Goal: Task Accomplishment & Management: Complete application form

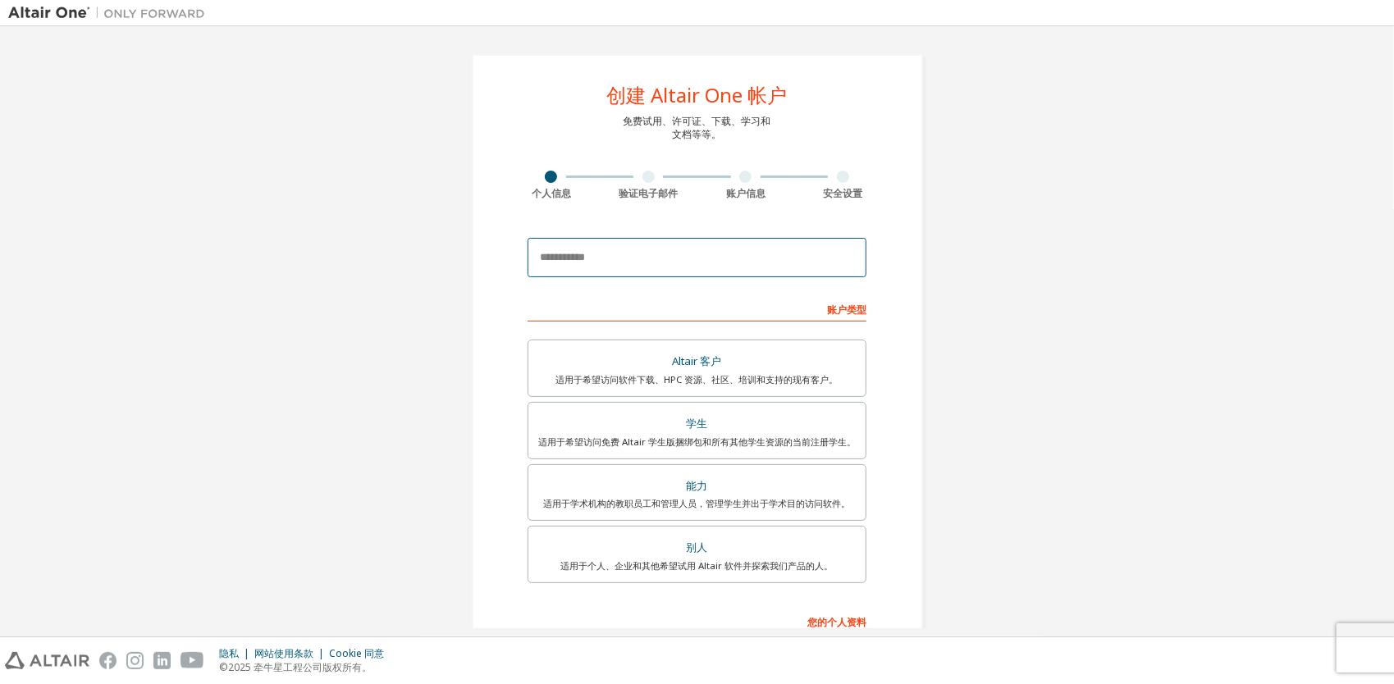
click at [601, 252] on input "email" at bounding box center [697, 257] width 339 height 39
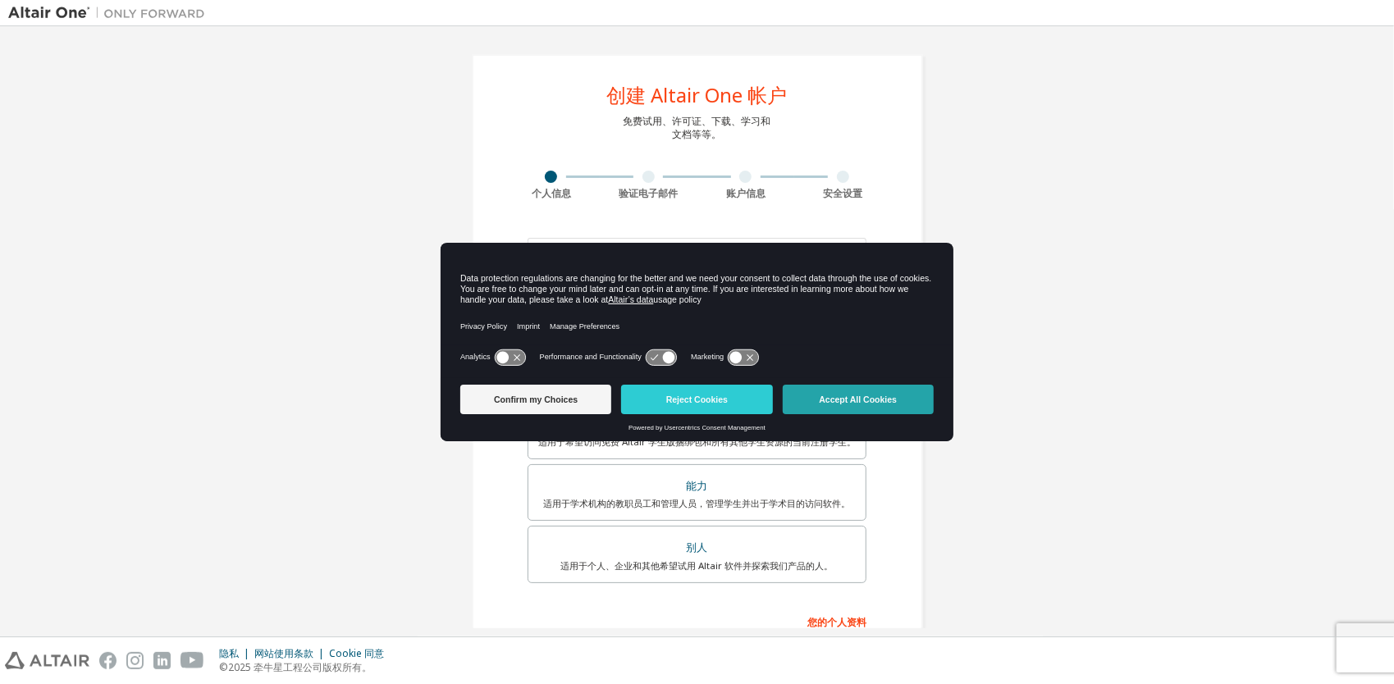
click at [821, 391] on button "Accept All Cookies" at bounding box center [858, 400] width 151 height 30
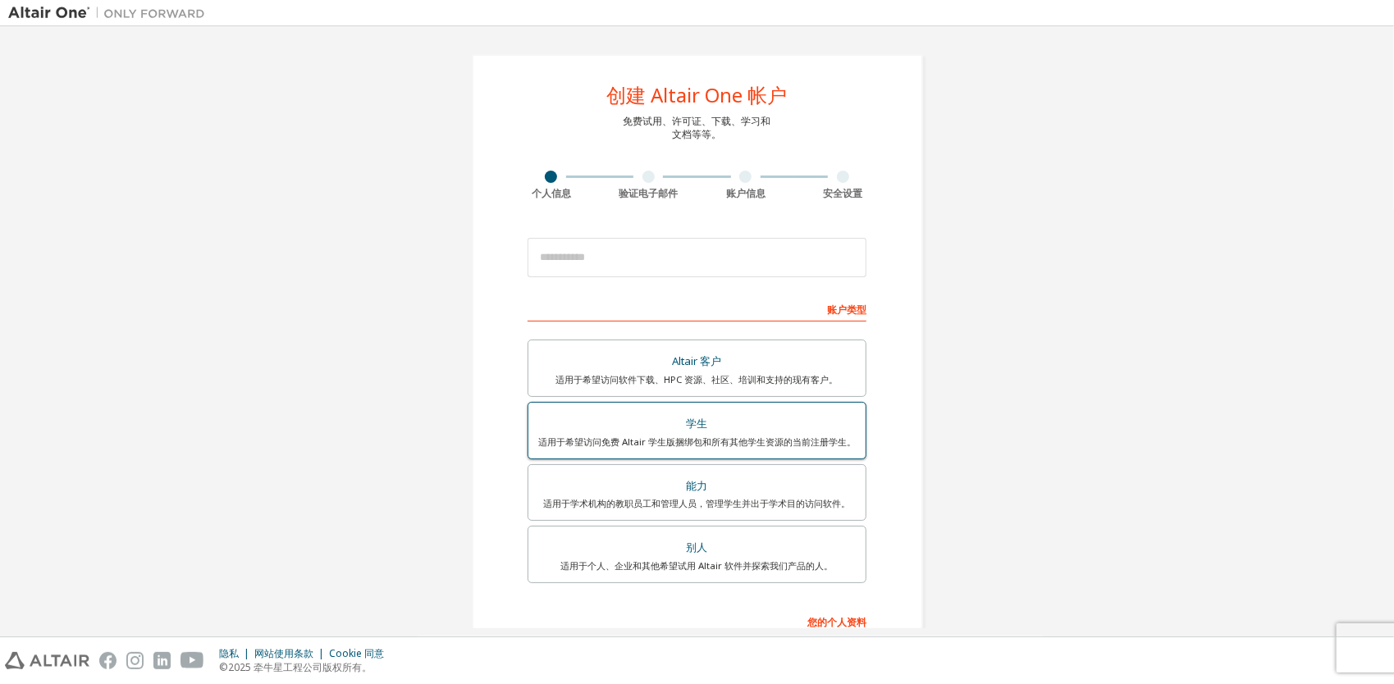
click at [761, 428] on div "学生" at bounding box center [697, 424] width 318 height 23
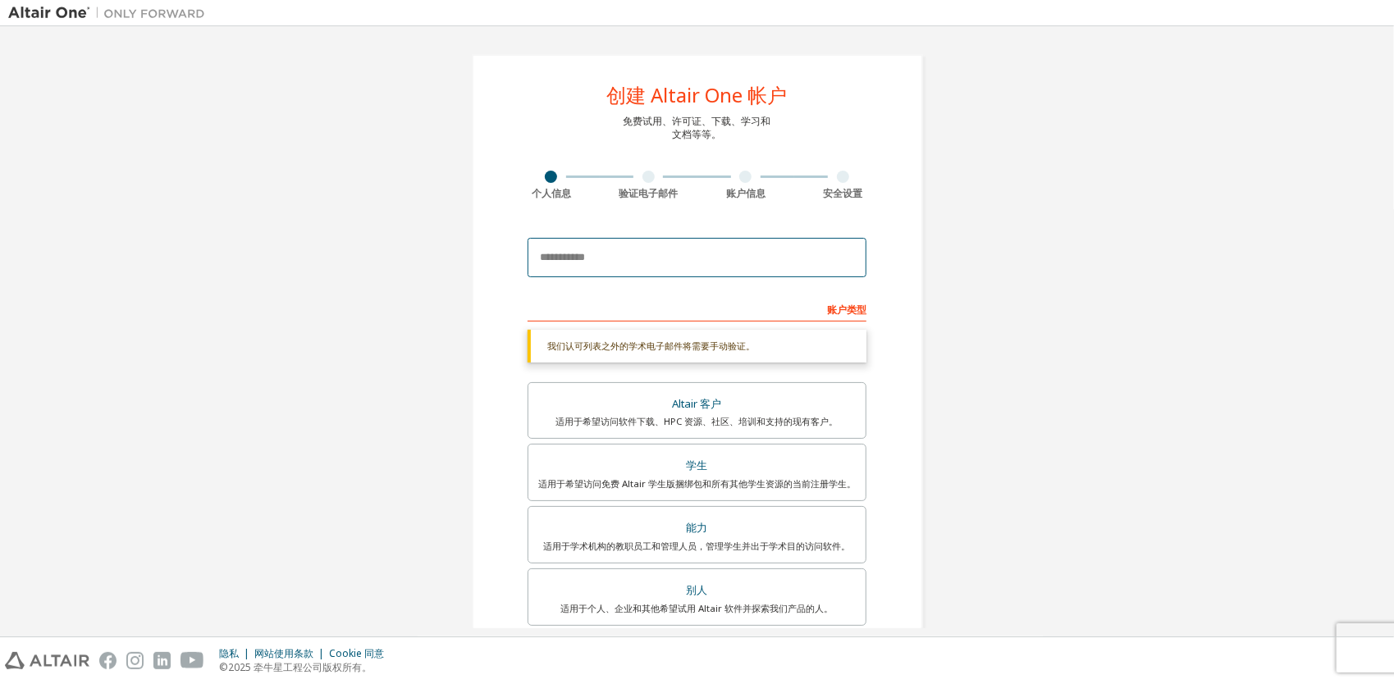
click at [647, 249] on input "email" at bounding box center [697, 257] width 339 height 39
type input "**********"
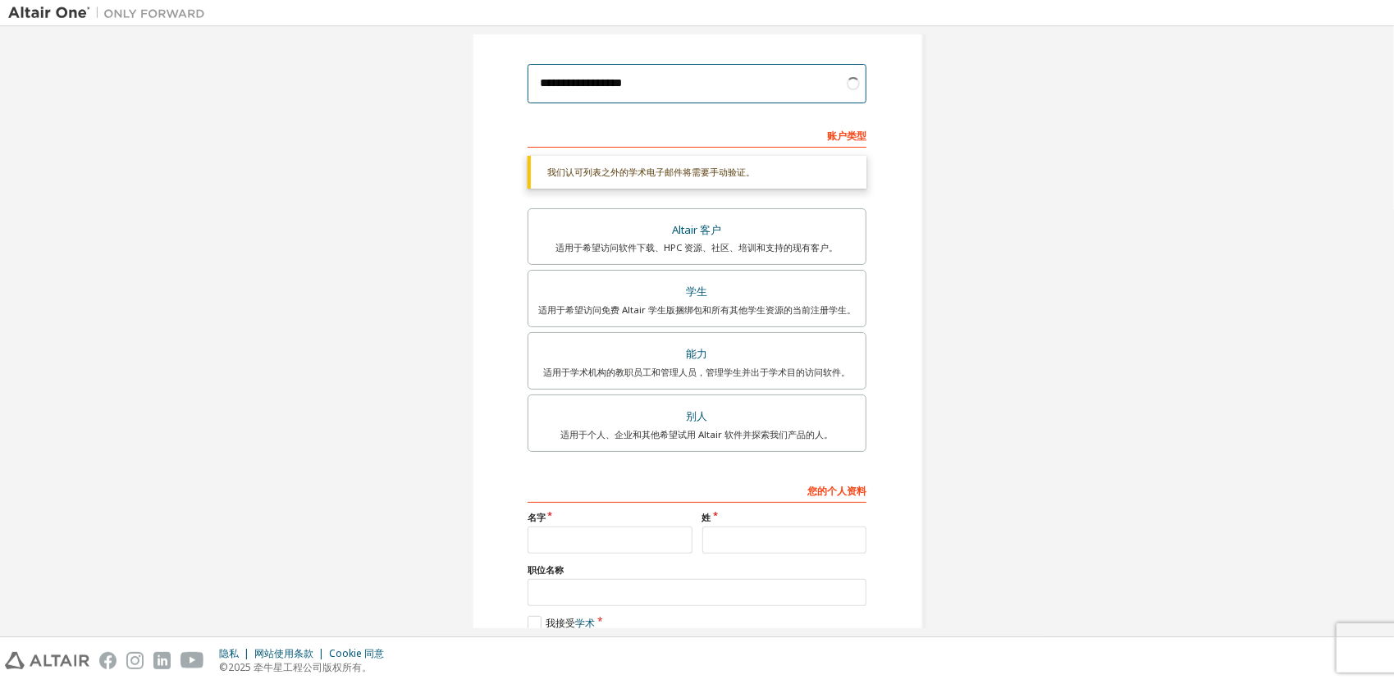
scroll to position [261, 0]
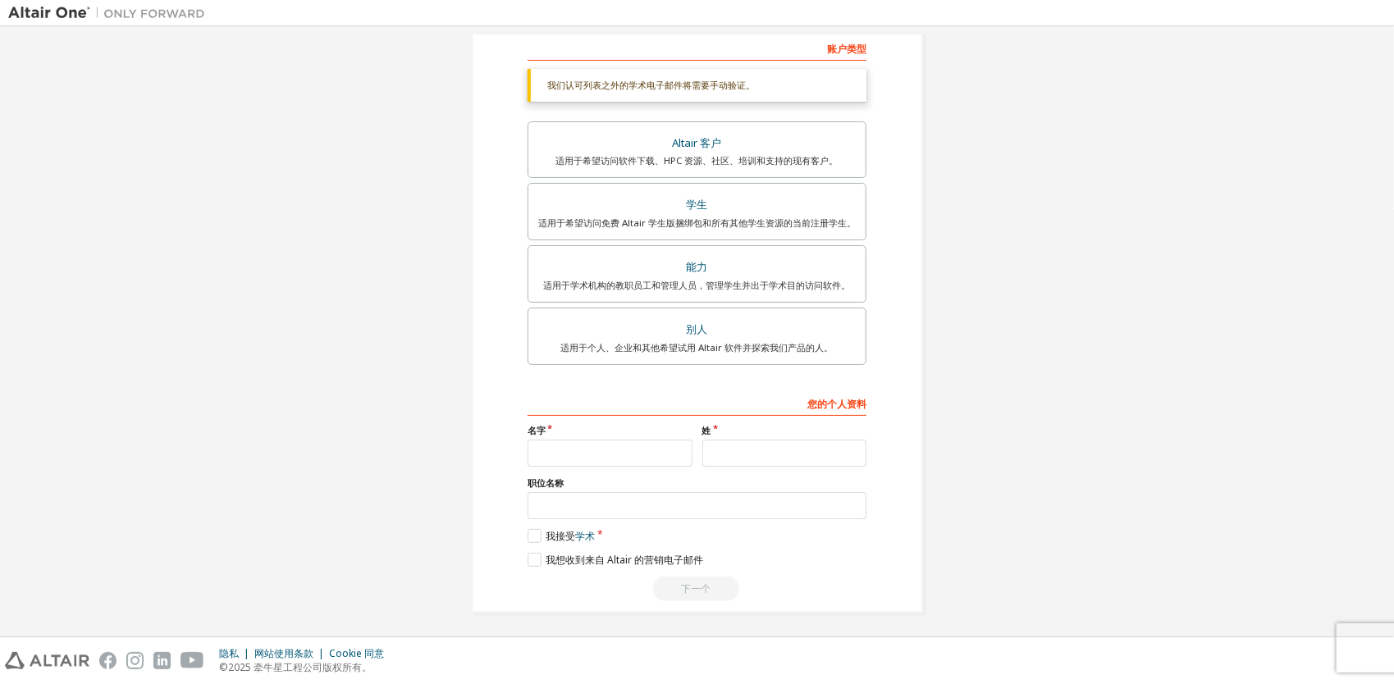
click at [592, 436] on div "名字" at bounding box center [610, 445] width 175 height 43
click at [601, 447] on input "text" at bounding box center [610, 453] width 165 height 27
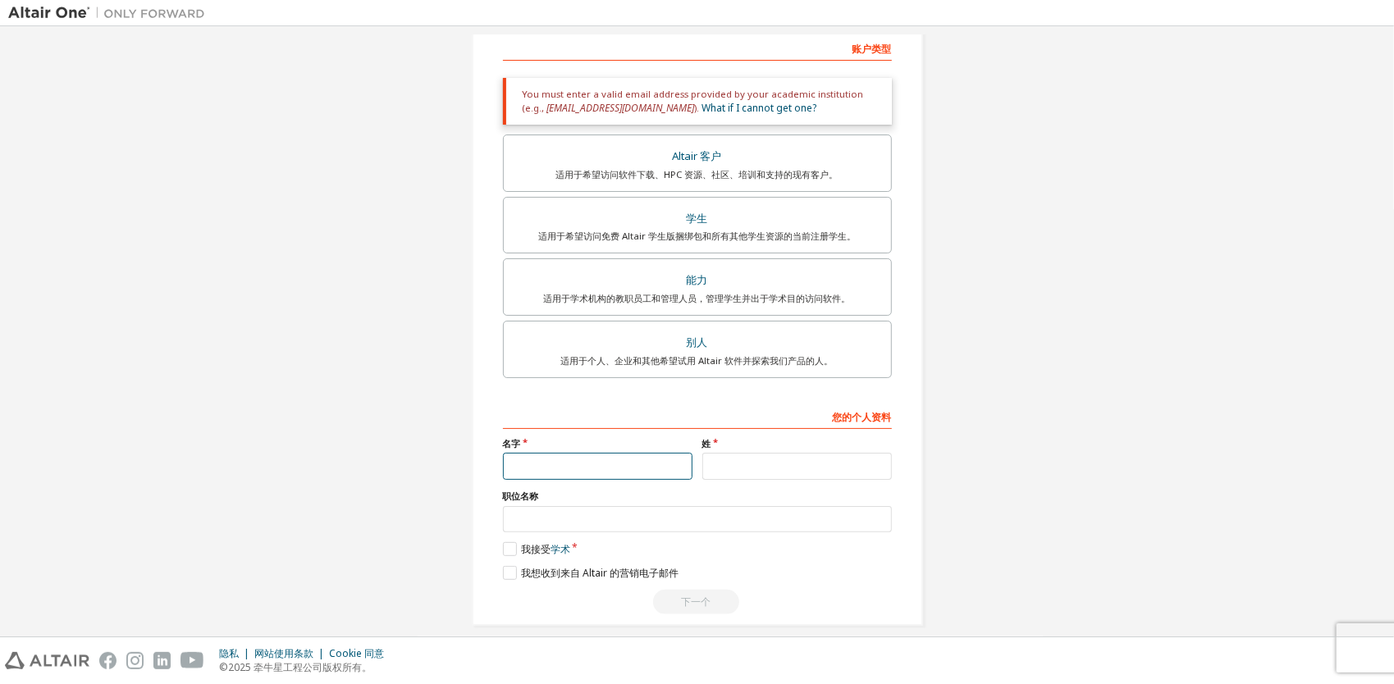
type input "**"
type input "*"
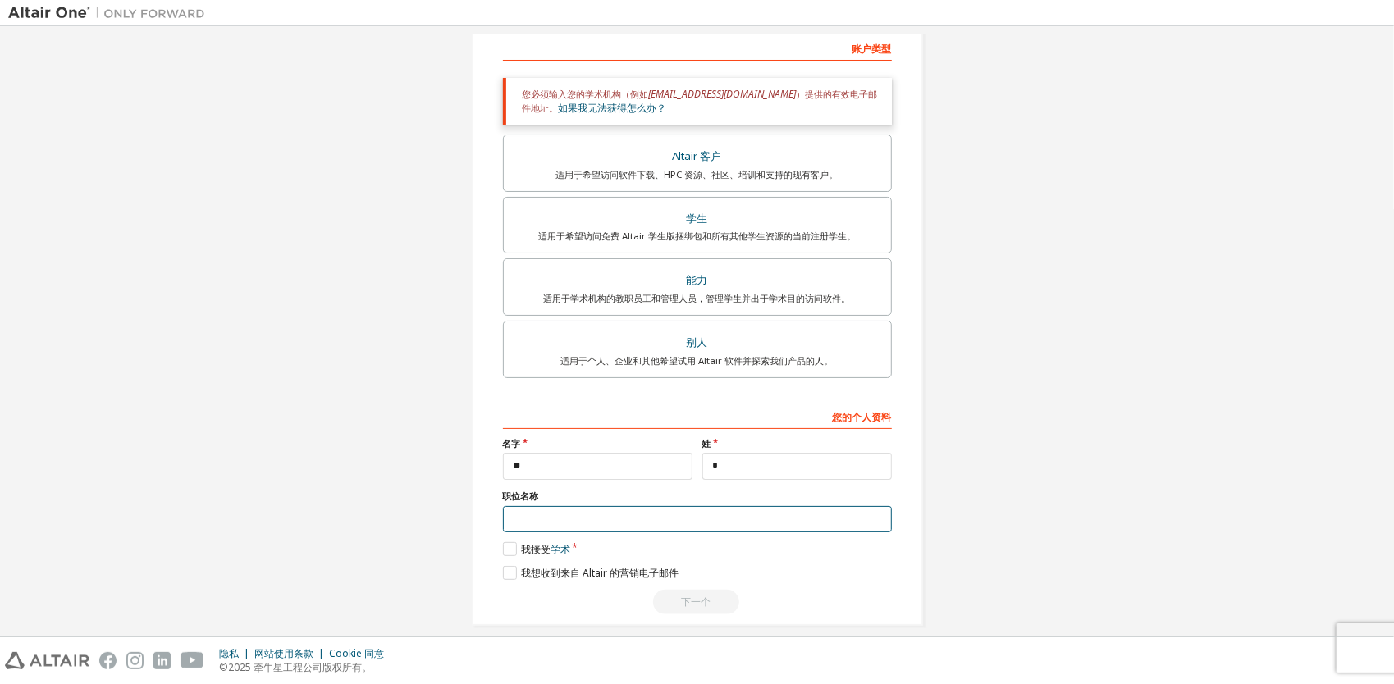
click at [578, 510] on input "text" at bounding box center [697, 519] width 389 height 27
type input "******"
click at [504, 544] on label "我接受 学术" at bounding box center [536, 549] width 67 height 14
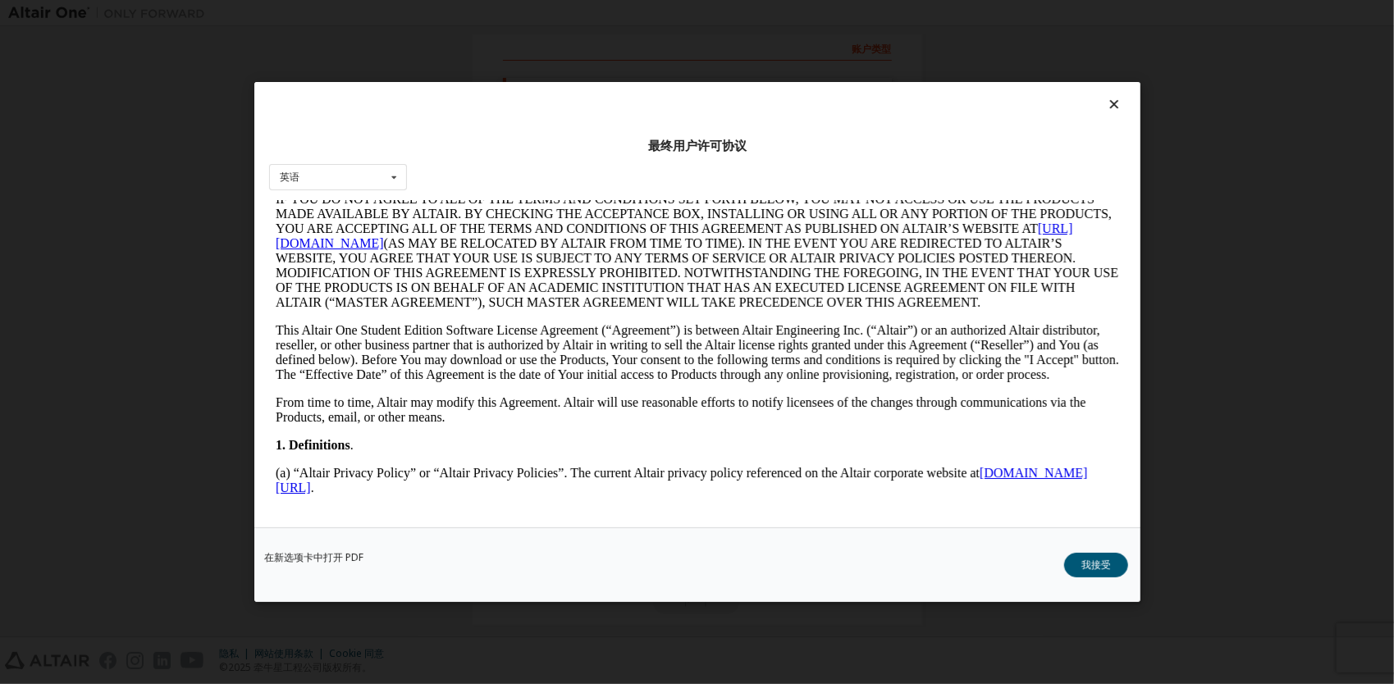
scroll to position [82, 0]
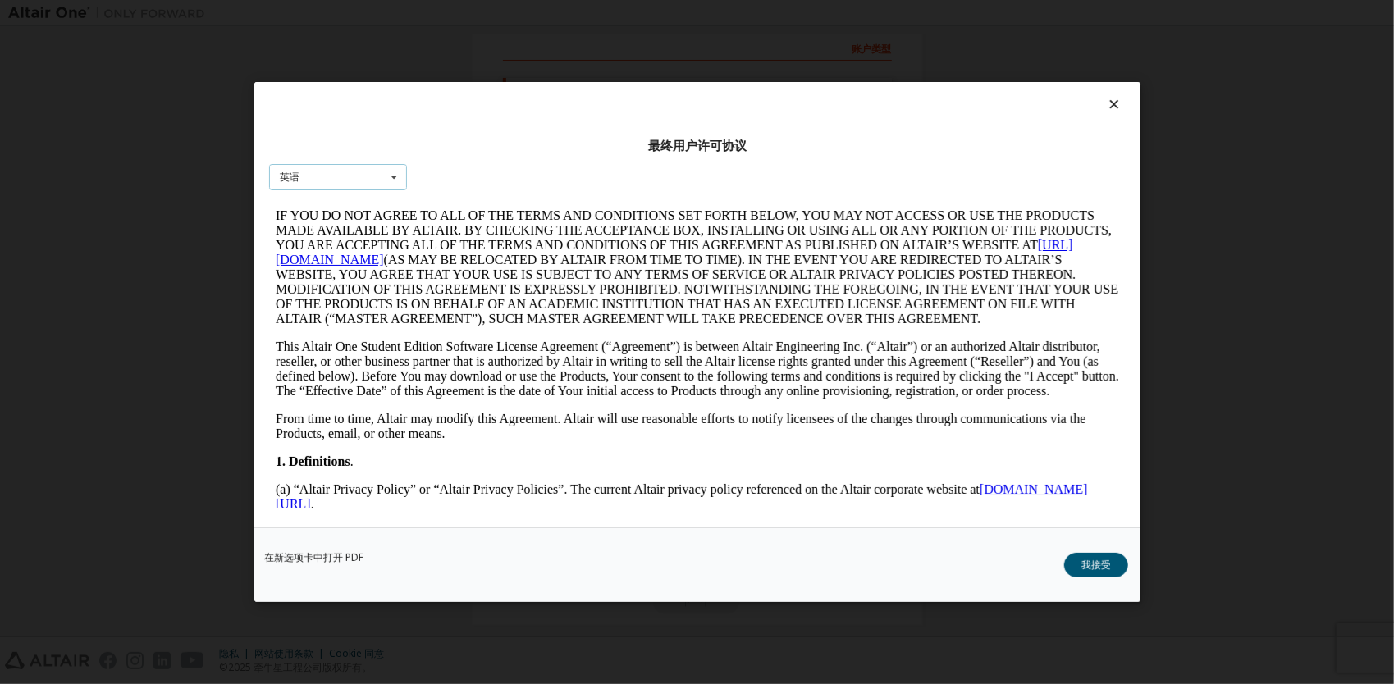
click at [375, 181] on div "英语 English" at bounding box center [338, 177] width 138 height 27
click at [345, 169] on div "英语 英语" at bounding box center [338, 177] width 138 height 27
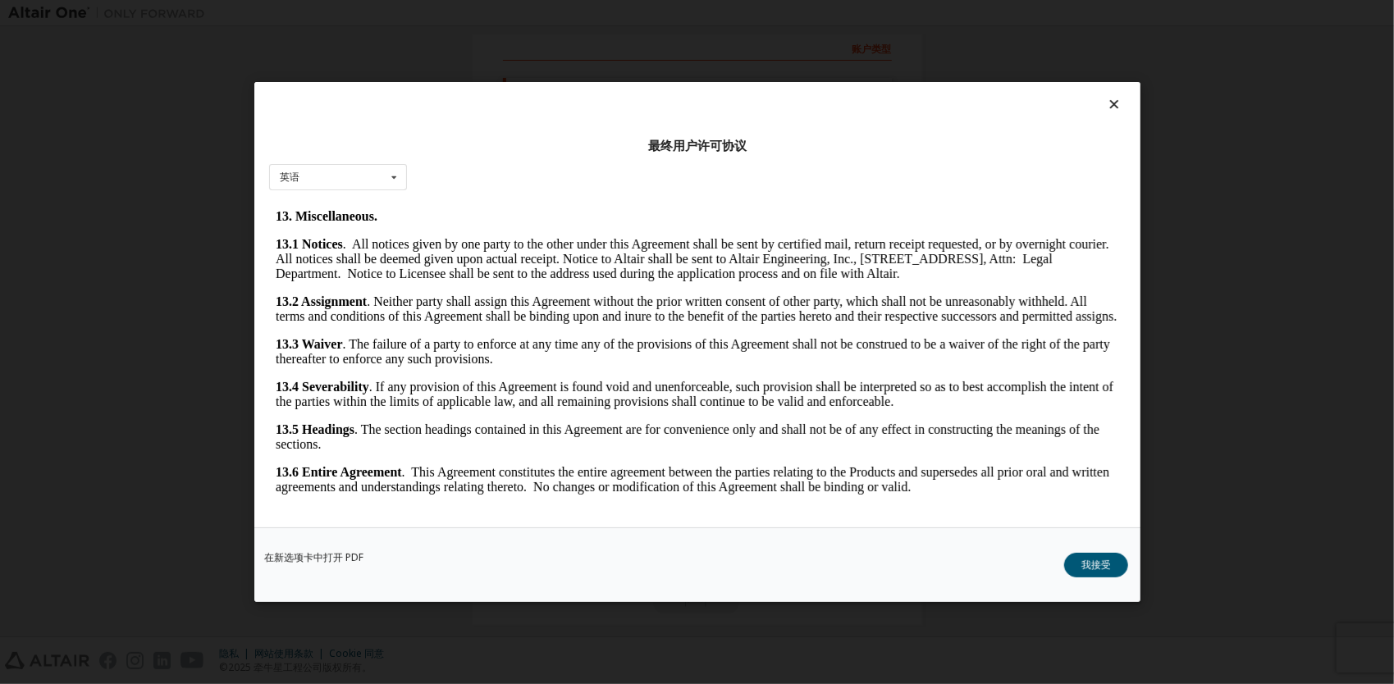
scroll to position [3615, 0]
click at [1106, 565] on button "我接受" at bounding box center [1096, 565] width 64 height 25
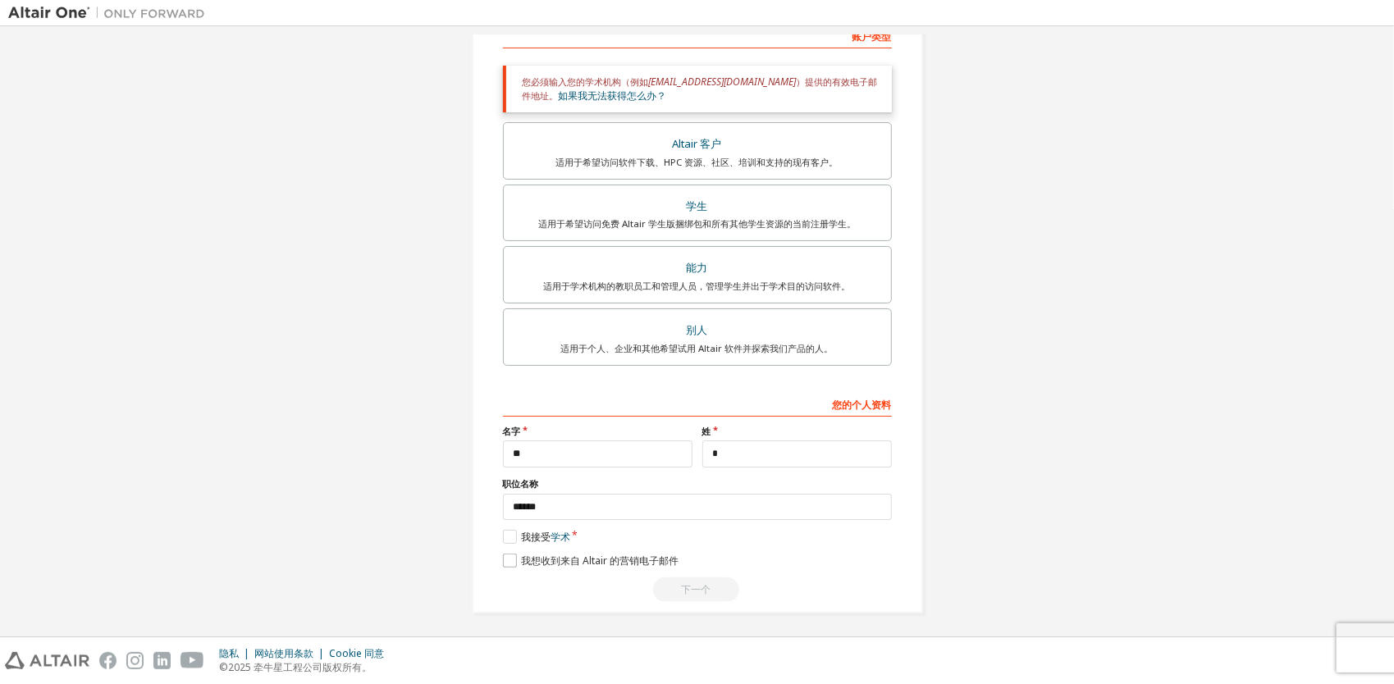
scroll to position [275, 0]
click at [505, 556] on label "我想收到来自 Altair 的营销电子邮件" at bounding box center [591, 559] width 176 height 14
click at [505, 553] on label "我想收到来自 Altair 的营销电子邮件" at bounding box center [591, 559] width 176 height 14
click at [700, 581] on div "下一个" at bounding box center [697, 588] width 389 height 25
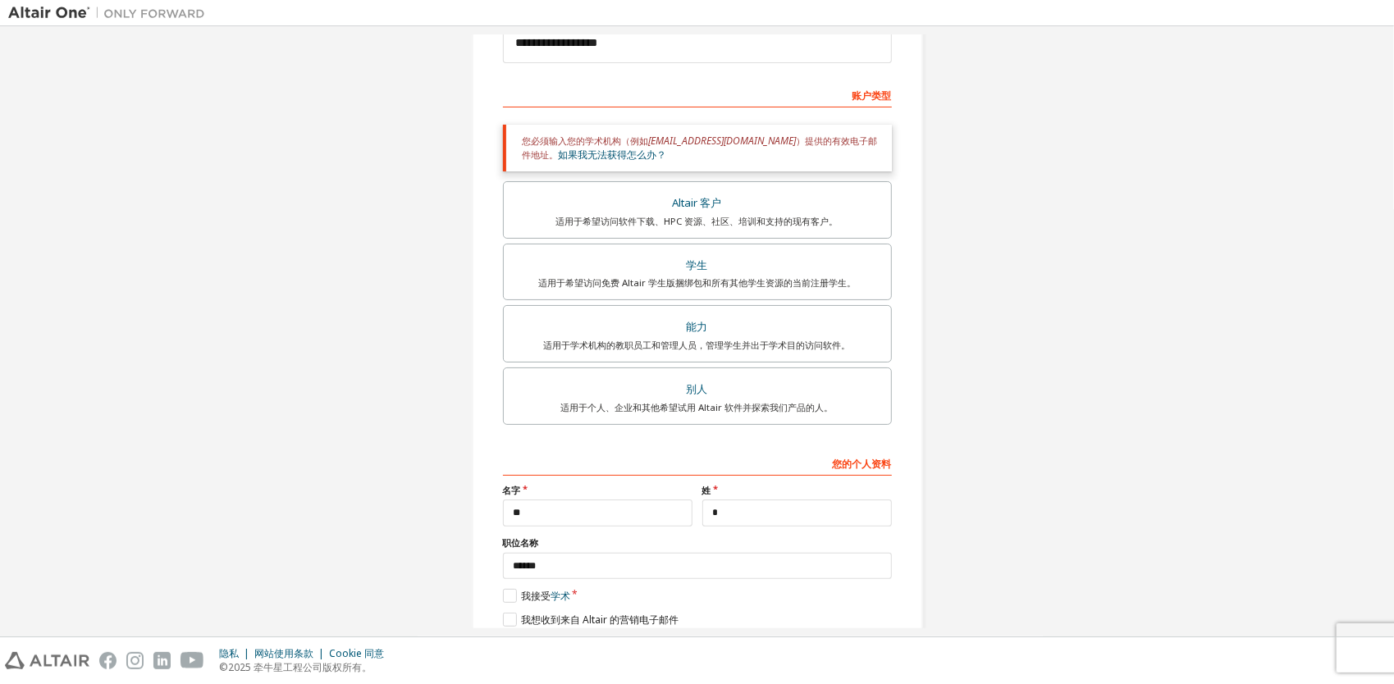
scroll to position [0, 0]
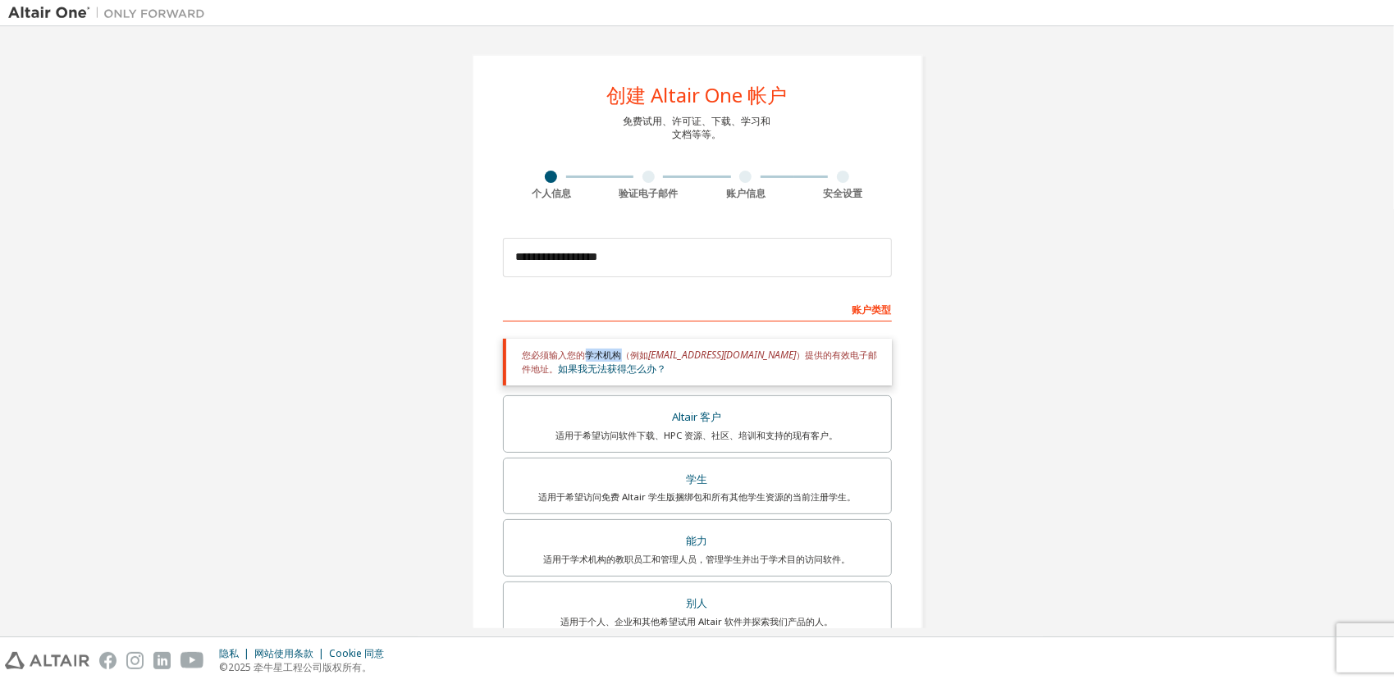
drag, startPoint x: 583, startPoint y: 354, endPoint x: 619, endPoint y: 352, distance: 36.1
click at [619, 352] on div "您必须输入您的学术机构（例如 [EMAIL_ADDRESS][DOMAIN_NAME] ）提供的有效电子邮件地址。 如果我无法获得怎么办？" at bounding box center [697, 362] width 389 height 47
drag, startPoint x: 619, startPoint y: 352, endPoint x: 693, endPoint y: 369, distance: 75.8
click at [693, 369] on div "您必须输入您的学术机构（例如 [EMAIL_ADDRESS][DOMAIN_NAME] ）提供的有效电子邮件地址。 如果我无法获得怎么办？" at bounding box center [697, 362] width 389 height 47
drag, startPoint x: 579, startPoint y: 257, endPoint x: 487, endPoint y: 254, distance: 92.8
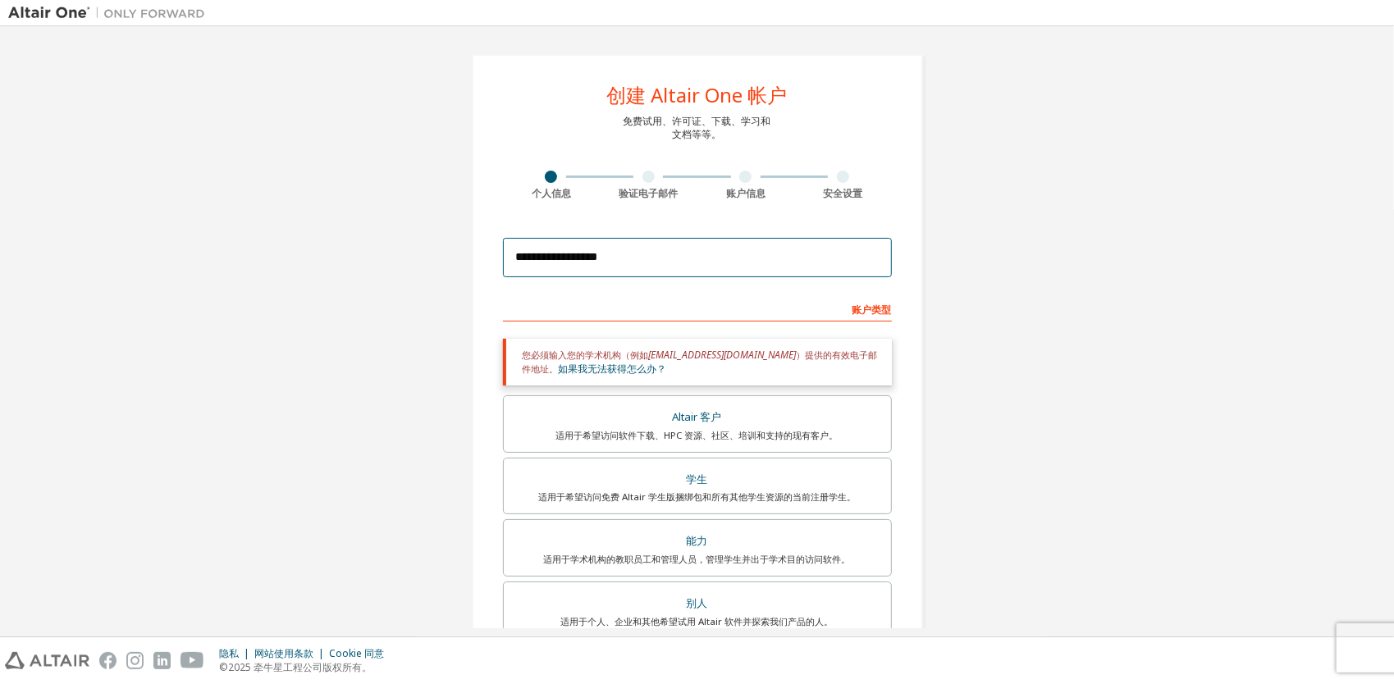
click at [487, 254] on div "**********" at bounding box center [697, 470] width 451 height 833
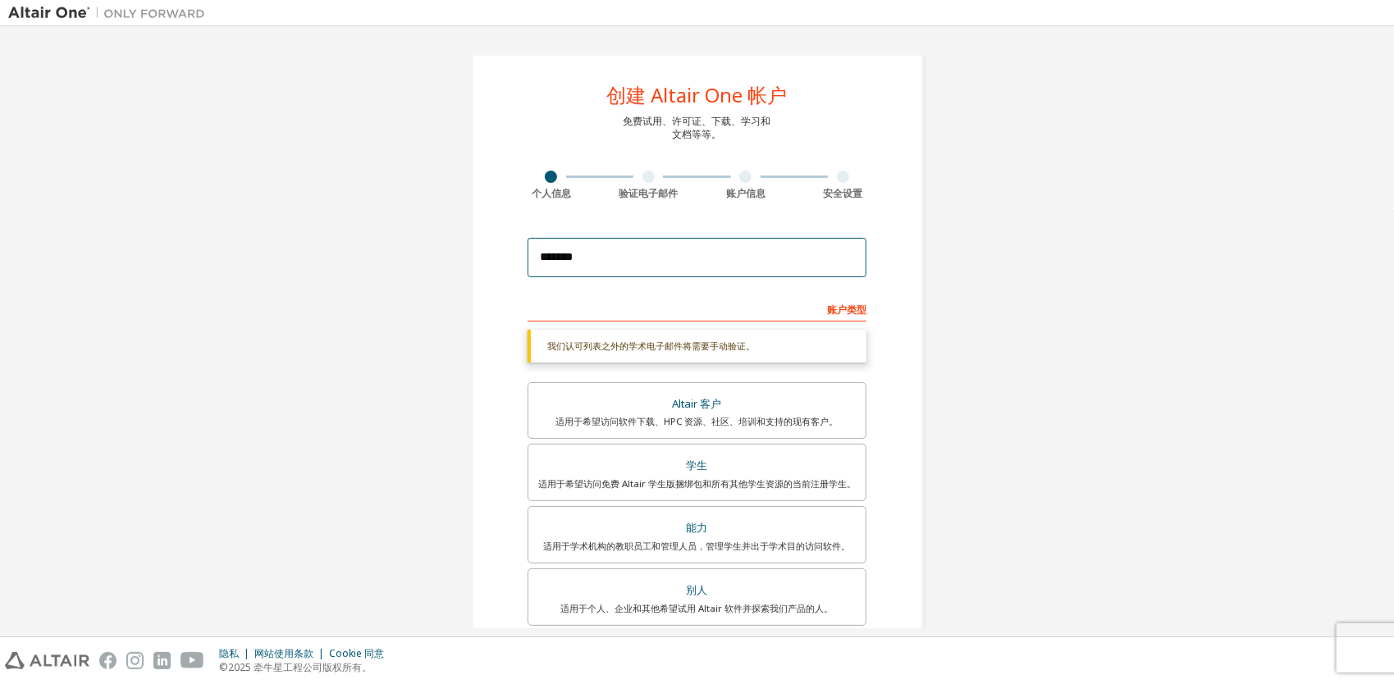
drag, startPoint x: 542, startPoint y: 256, endPoint x: 588, endPoint y: 258, distance: 45.2
click at [588, 258] on input "*******" at bounding box center [697, 257] width 339 height 39
drag, startPoint x: 1053, startPoint y: 406, endPoint x: 1013, endPoint y: 408, distance: 40.2
click at [1057, 409] on div "**********" at bounding box center [697, 463] width 1378 height 859
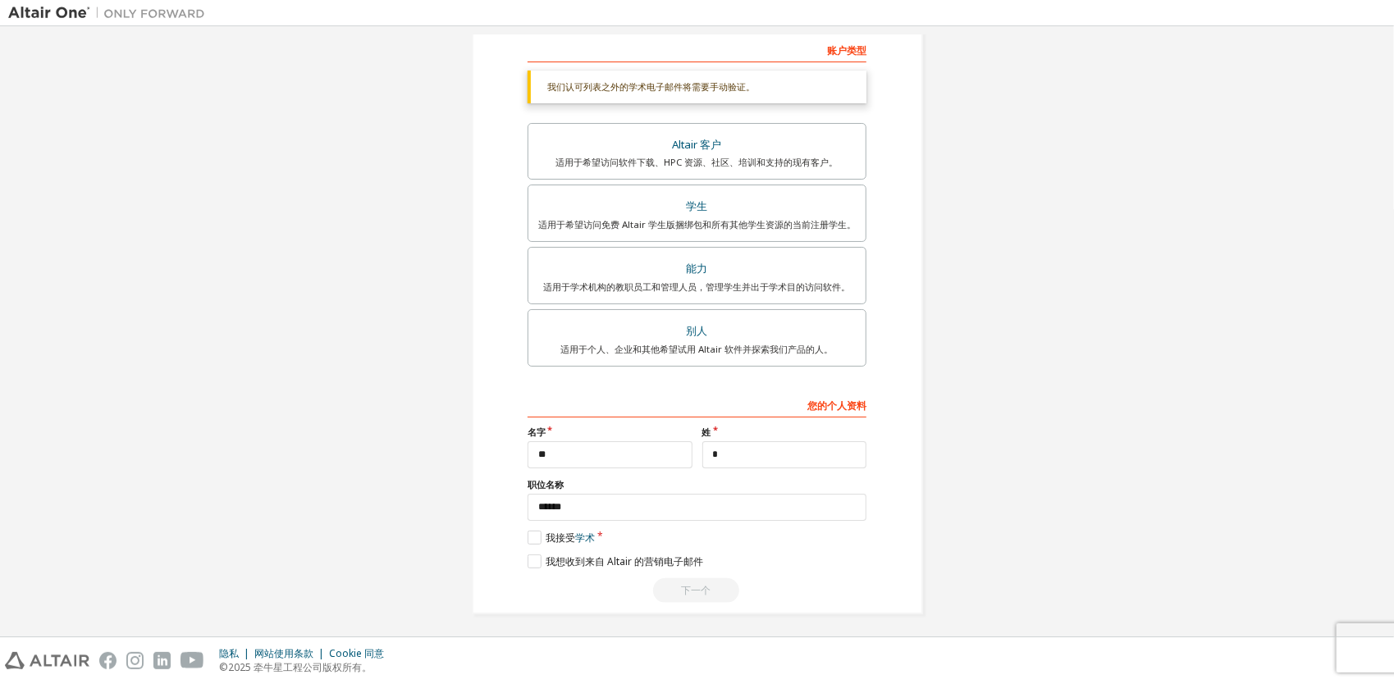
scroll to position [261, 0]
click at [528, 553] on label "我想收到来自 Altair 的营销电子邮件" at bounding box center [616, 560] width 176 height 14
click at [528, 554] on label "我想收到来自 Altair 的营销电子邮件" at bounding box center [616, 560] width 176 height 14
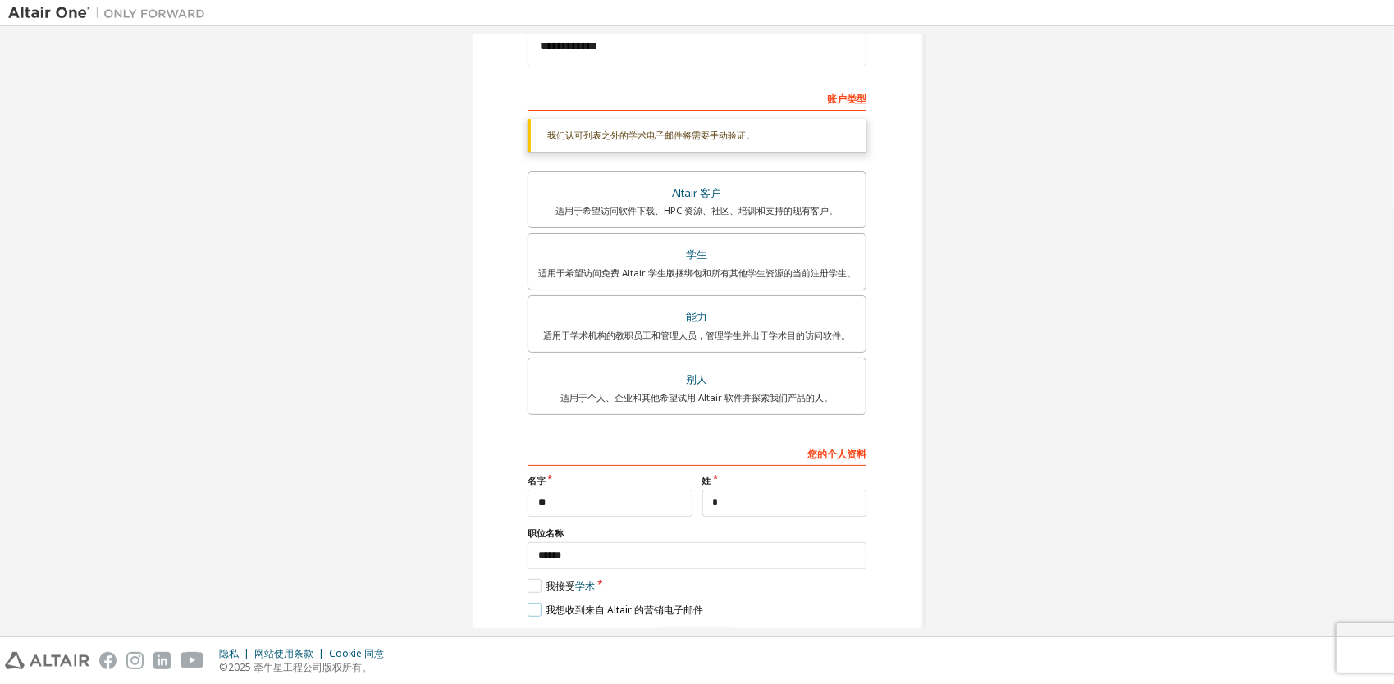
scroll to position [0, 0]
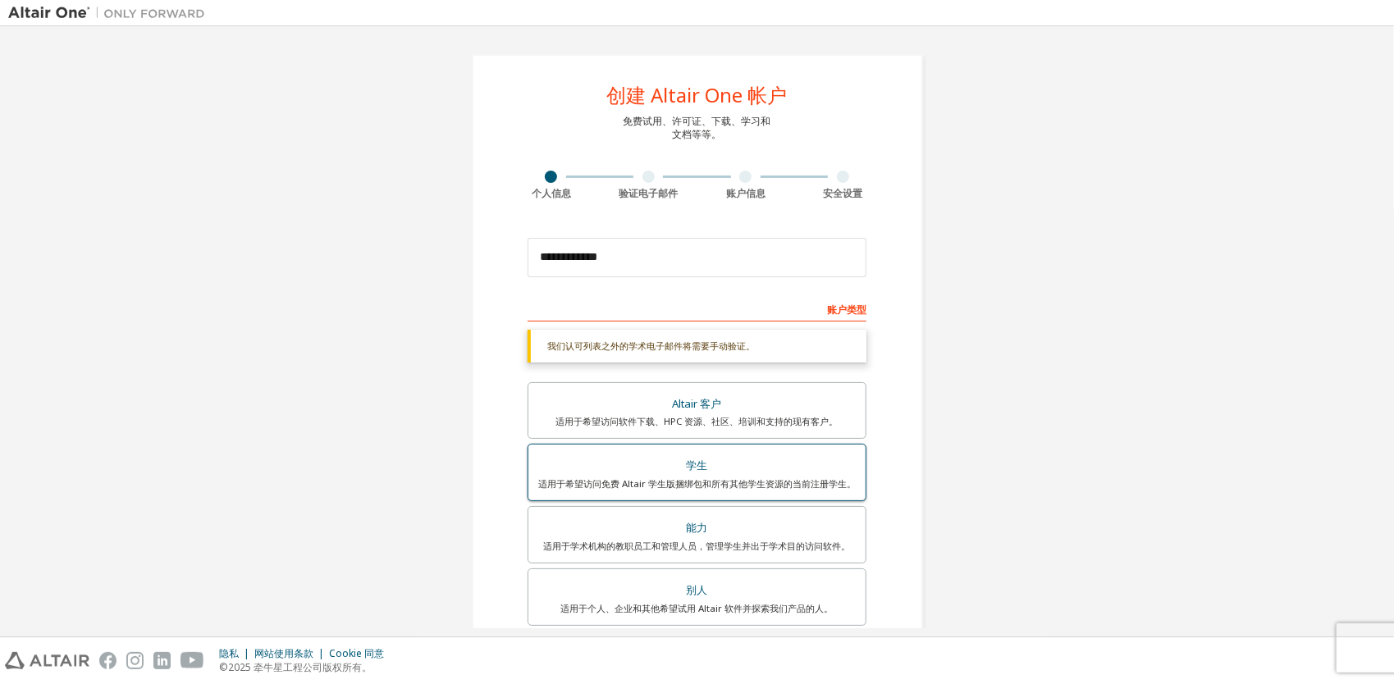
click at [760, 466] on div "学生" at bounding box center [697, 466] width 318 height 23
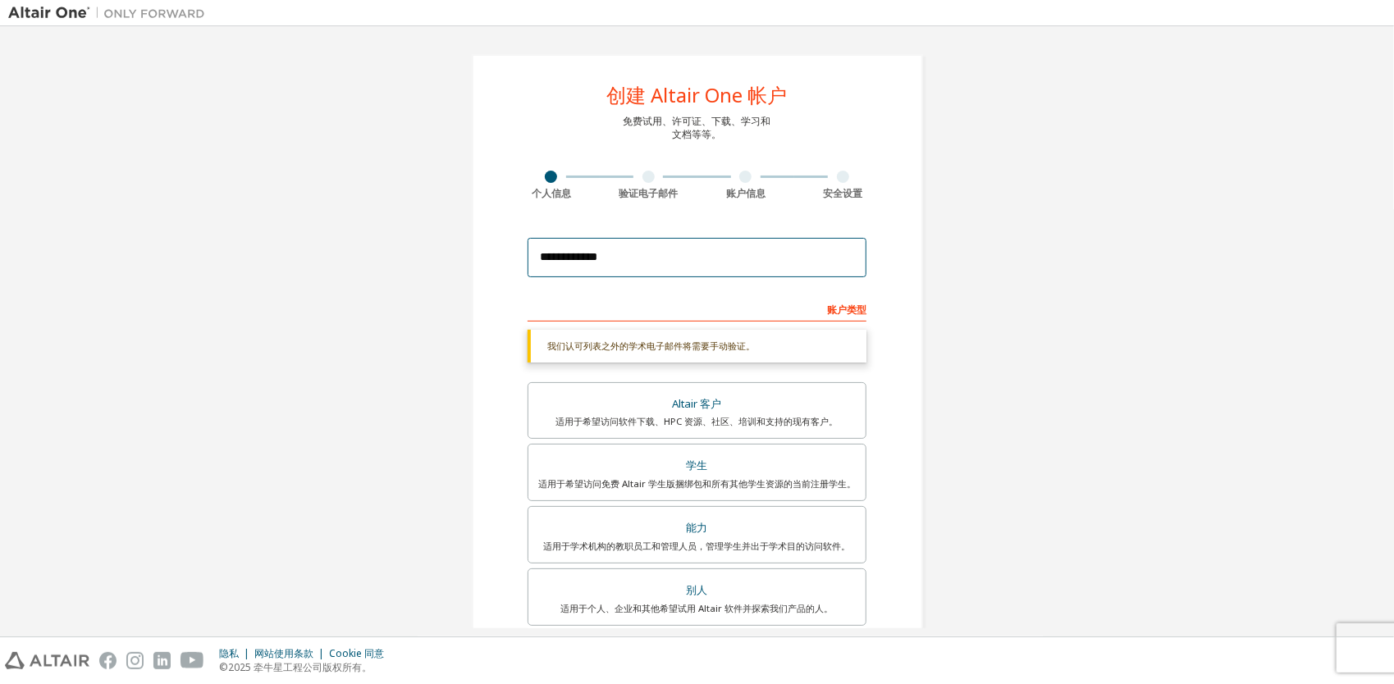
drag, startPoint x: 530, startPoint y: 258, endPoint x: 541, endPoint y: 260, distance: 10.9
click at [530, 258] on input "**********" at bounding box center [697, 257] width 339 height 39
click at [528, 258] on input "**********" at bounding box center [697, 257] width 339 height 39
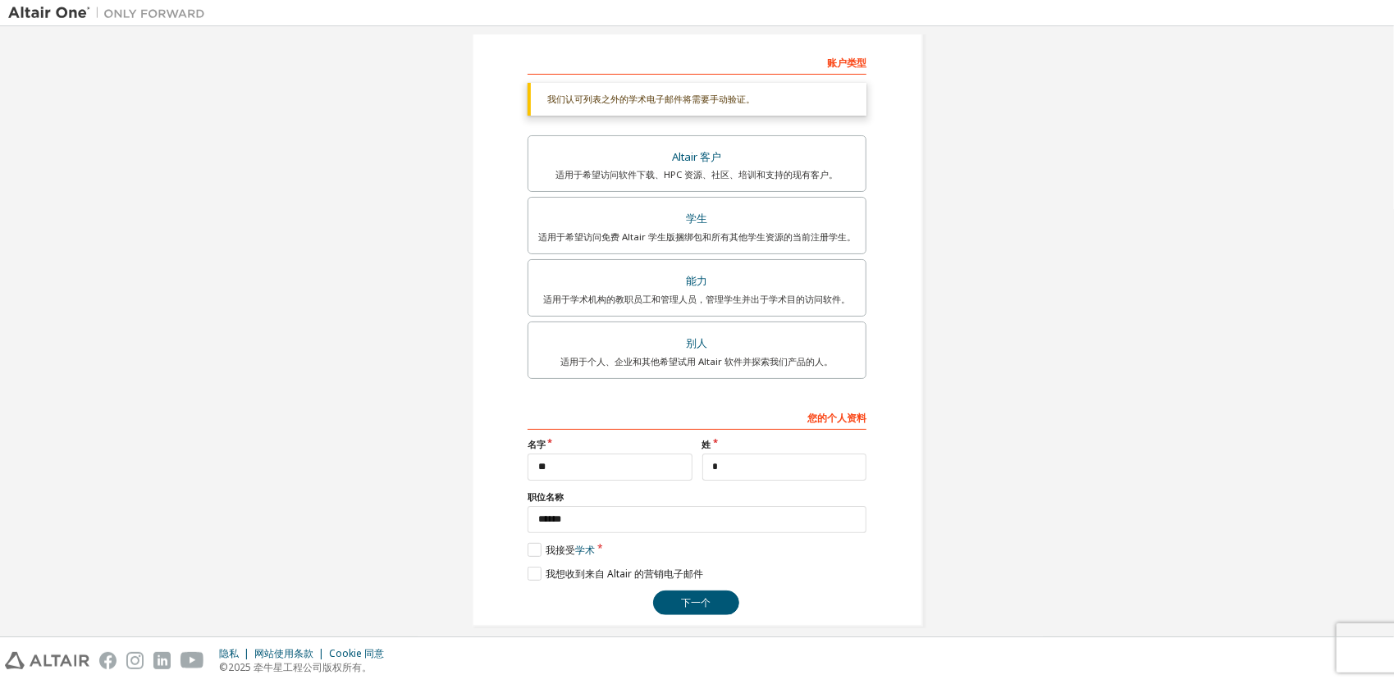
scroll to position [261, 0]
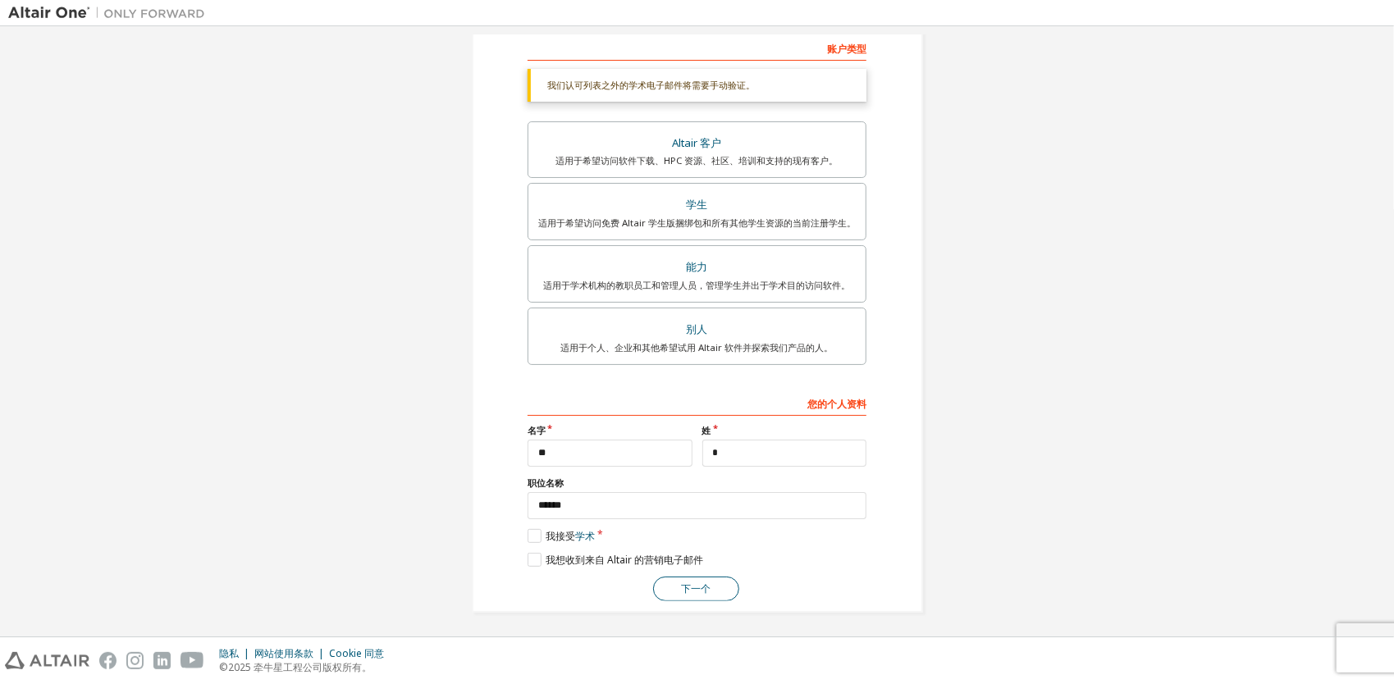
type input "**********"
click at [712, 584] on button "下一个" at bounding box center [696, 589] width 86 height 25
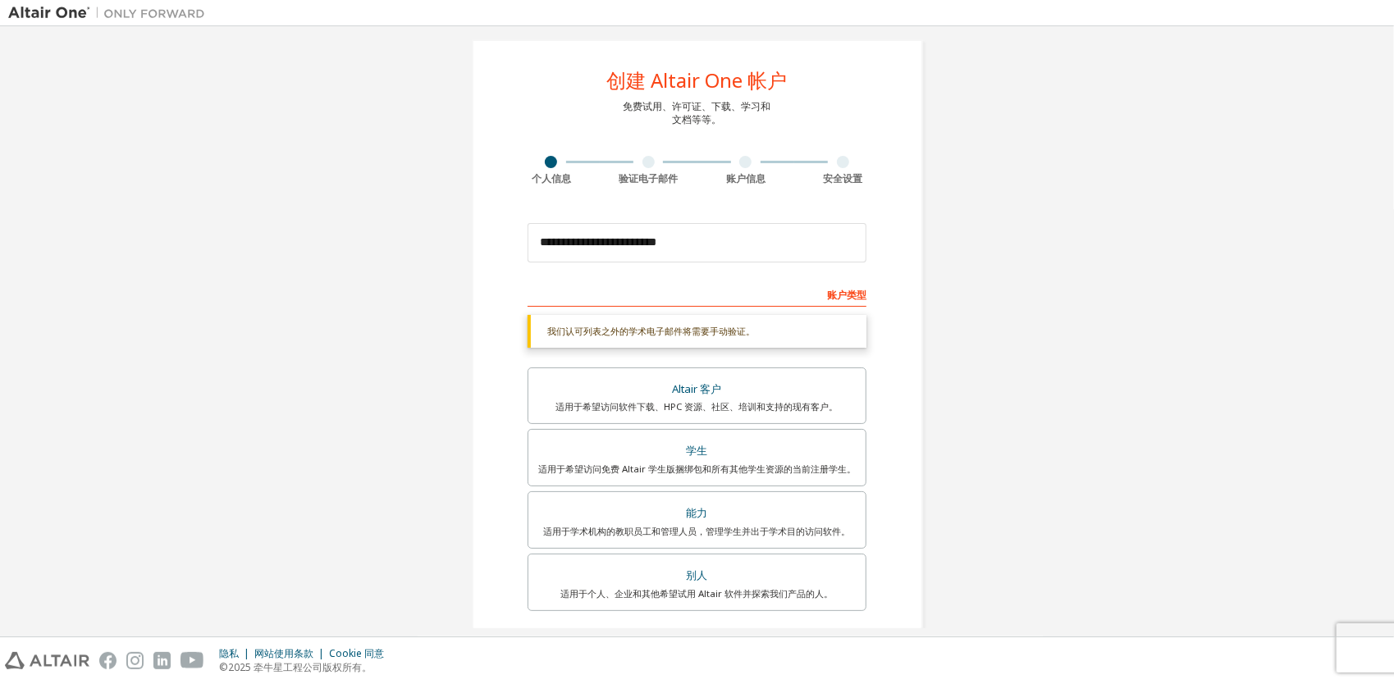
scroll to position [0, 0]
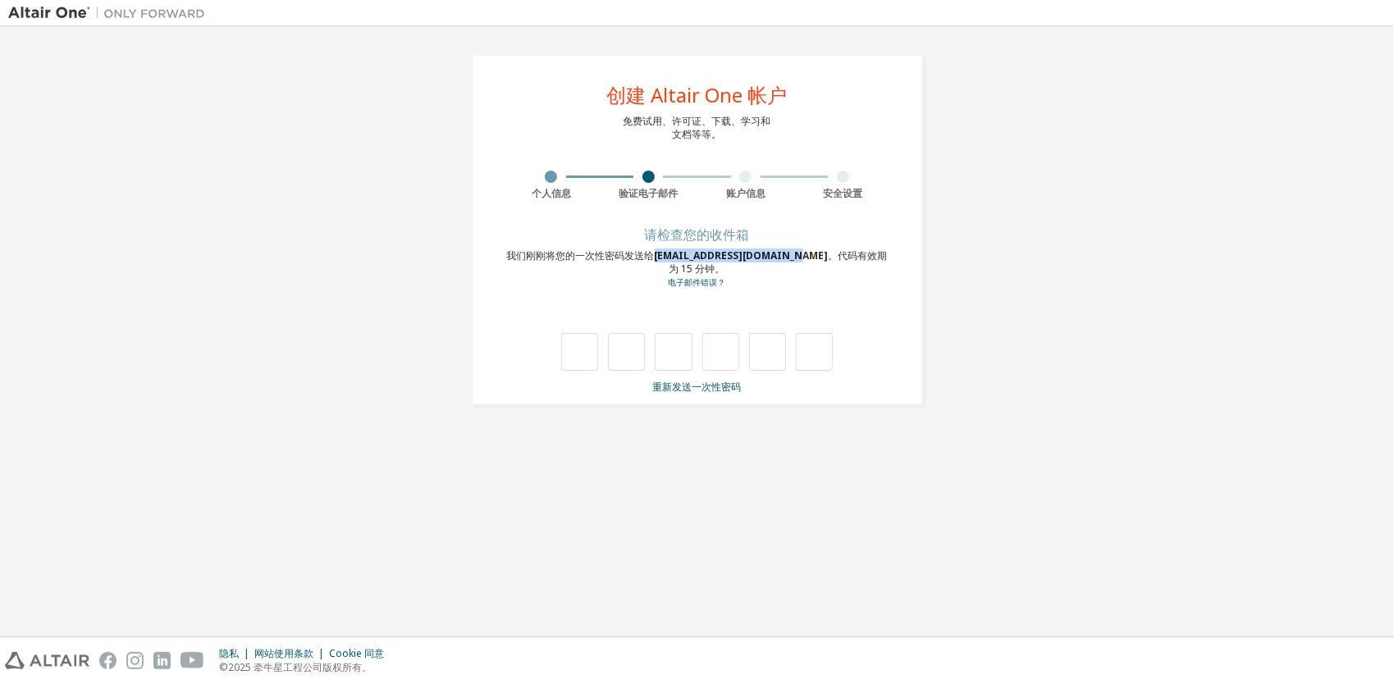
drag, startPoint x: 658, startPoint y: 255, endPoint x: 790, endPoint y: 254, distance: 132.1
click at [790, 254] on span "[EMAIL_ADDRESS][DOMAIN_NAME]" at bounding box center [742, 256] width 174 height 14
drag, startPoint x: 790, startPoint y: 254, endPoint x: 755, endPoint y: 254, distance: 35.3
copy span "[EMAIL_ADDRESS][DOMAIN_NAME]"
